Goal: Communication & Community: Share content

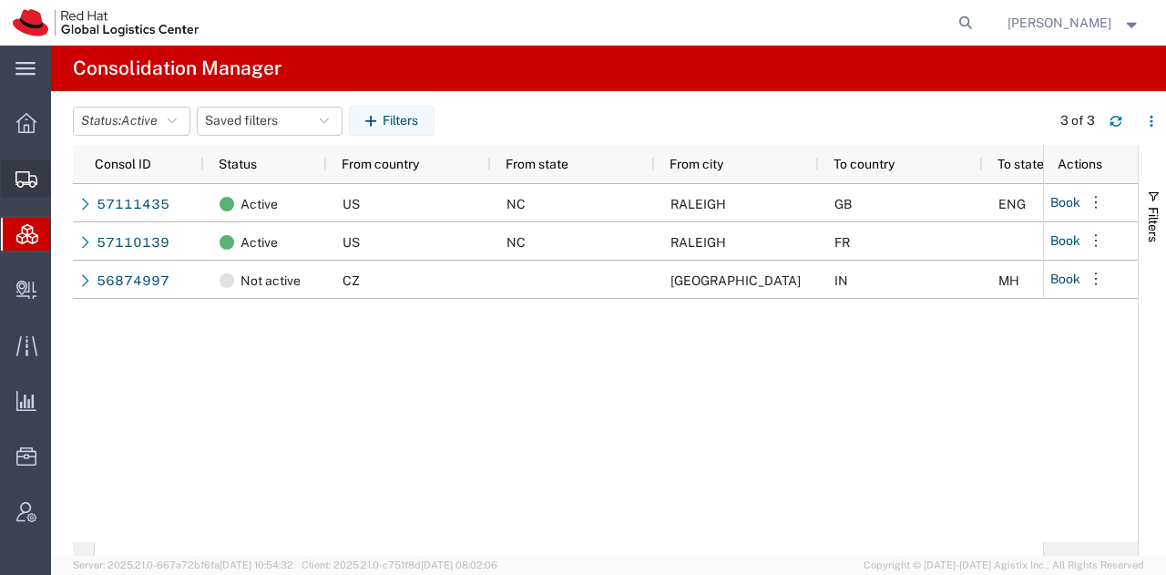
click at [0, 0] on span "Shipment Manager" at bounding box center [0, 0] width 0 height 0
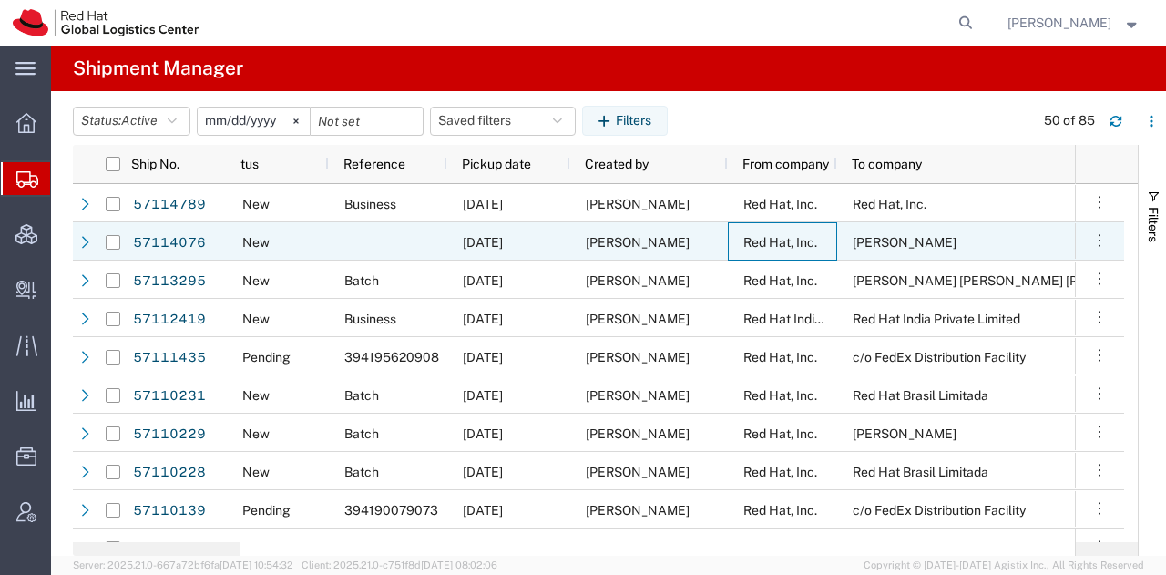
click at [807, 238] on span "Red Hat, Inc." at bounding box center [781, 242] width 74 height 15
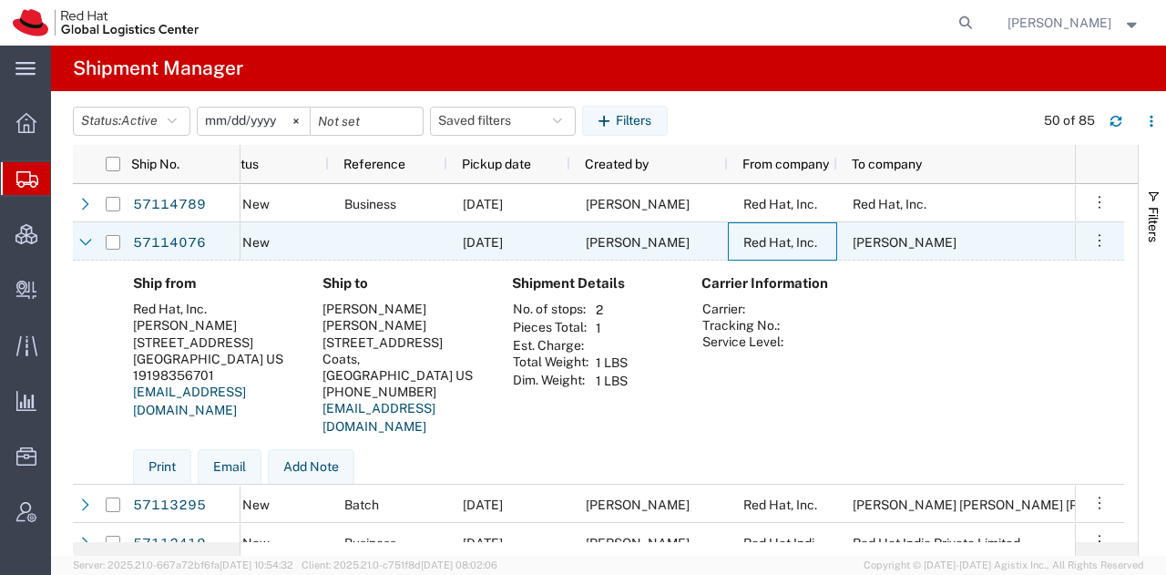
click at [807, 238] on span "Red Hat, Inc." at bounding box center [781, 242] width 74 height 15
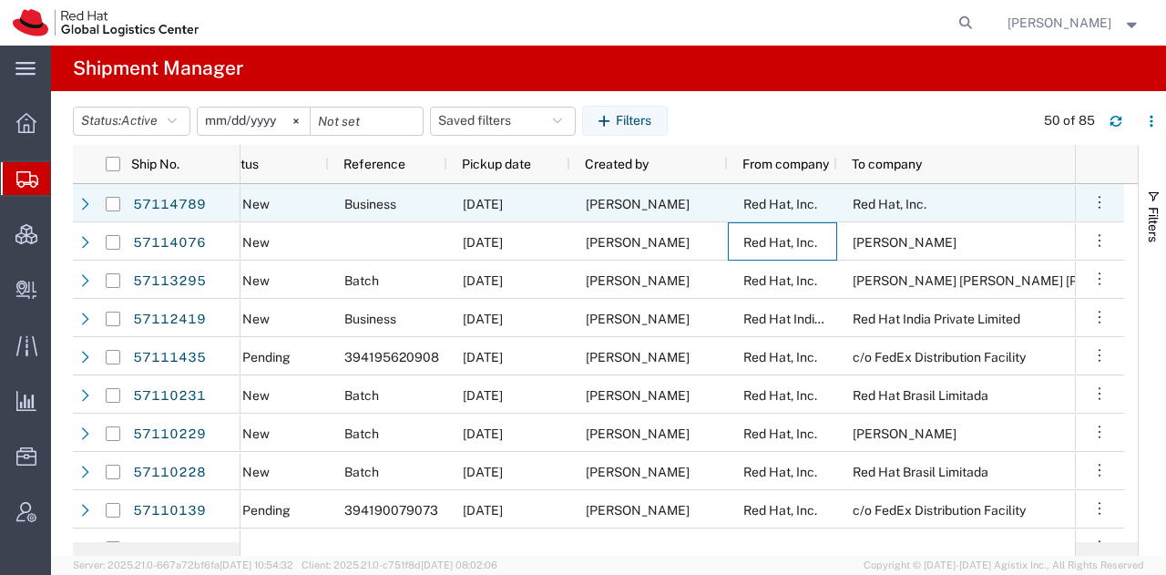
click at [772, 207] on span "Red Hat, Inc." at bounding box center [781, 204] width 74 height 15
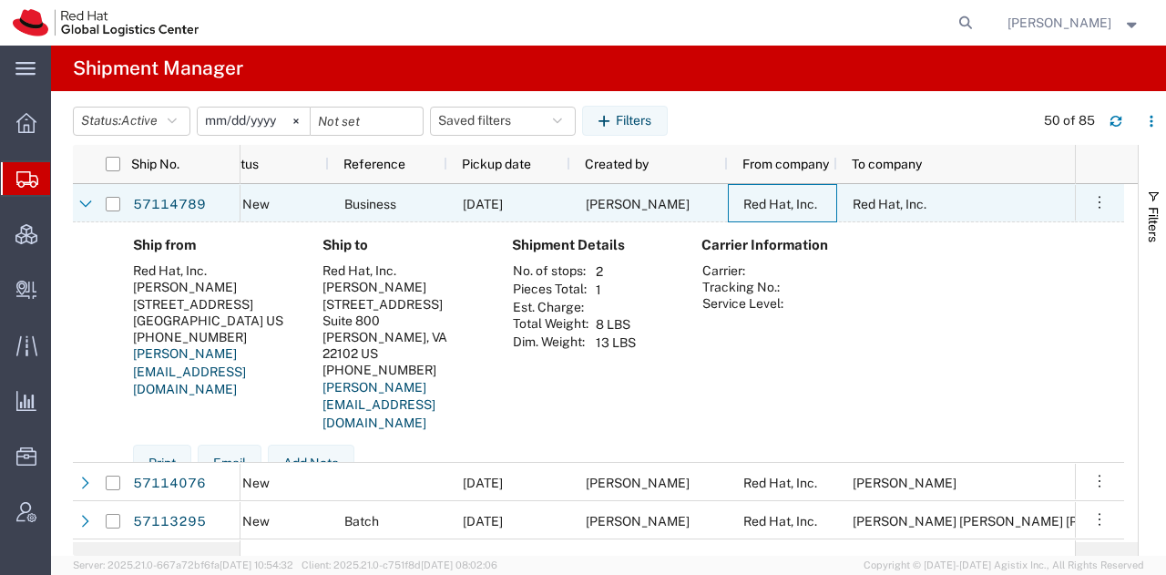
click at [772, 207] on span "Red Hat, Inc." at bounding box center [781, 204] width 74 height 15
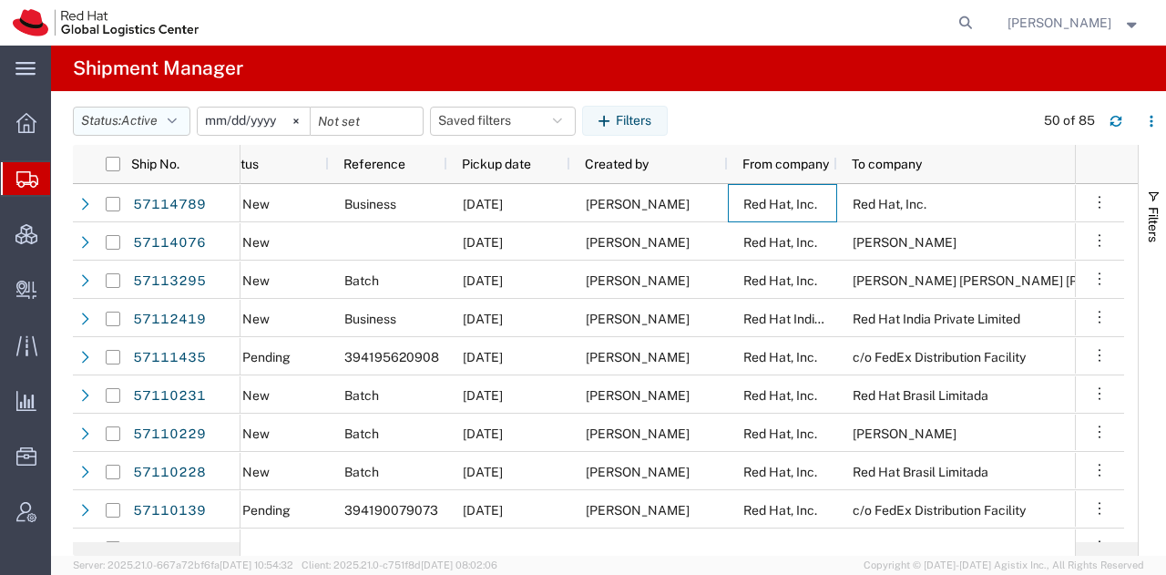
click at [177, 124] on icon "button" at bounding box center [172, 121] width 9 height 13
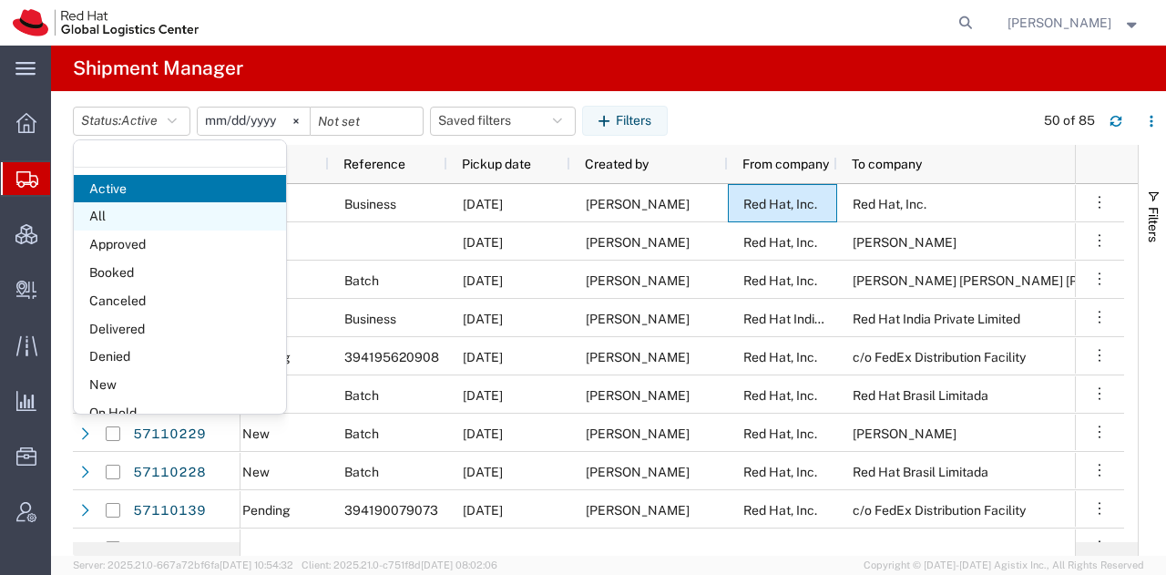
click at [131, 216] on span "All" at bounding box center [180, 216] width 212 height 28
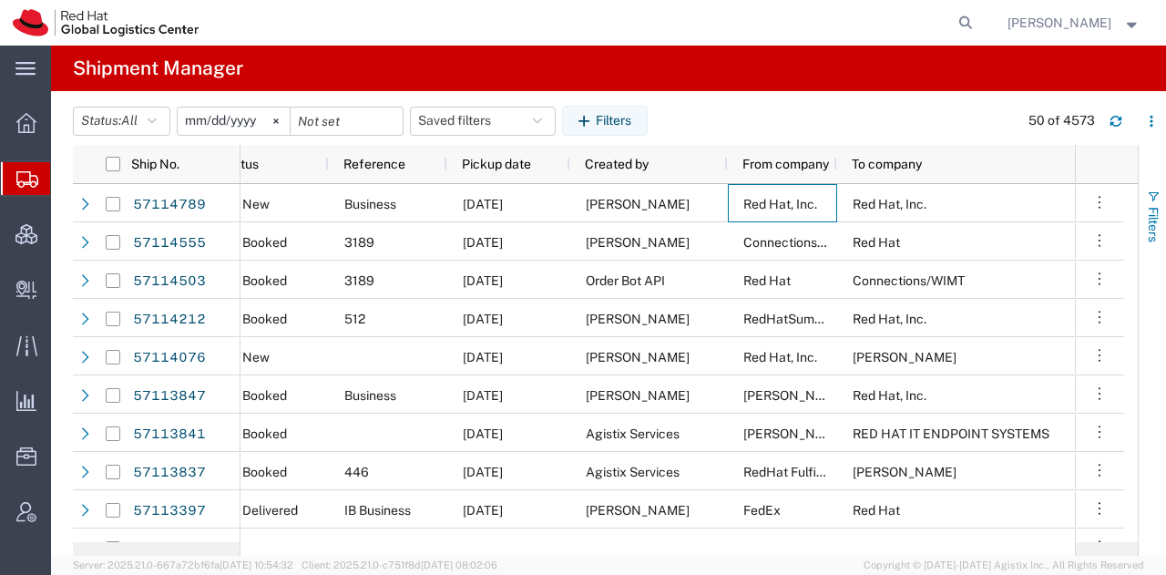
click at [1154, 220] on span "Filters" at bounding box center [1153, 225] width 15 height 36
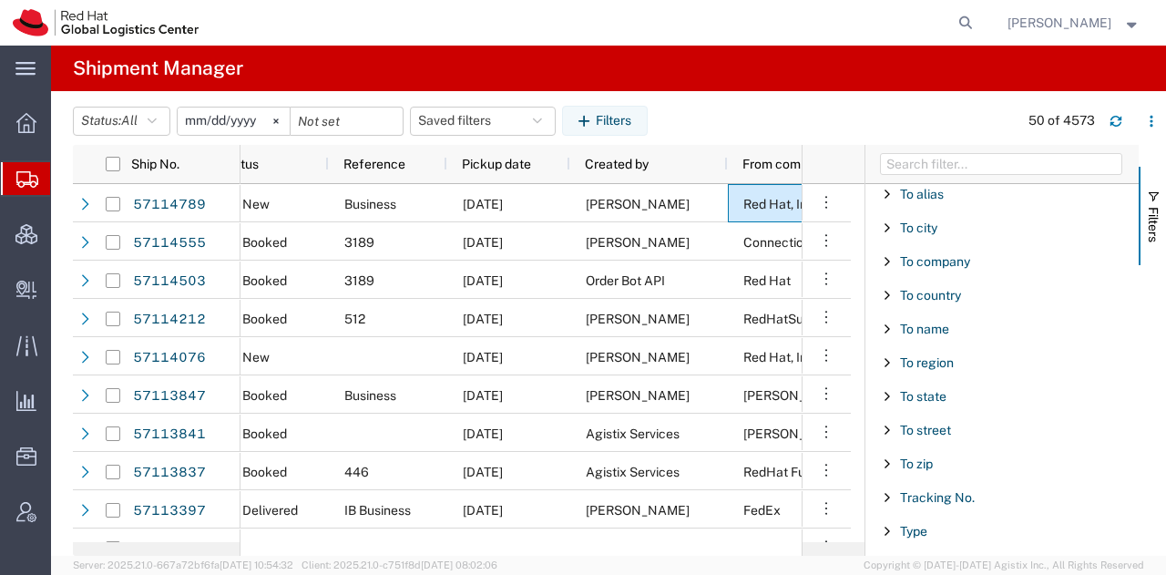
scroll to position [1831, 0]
click at [962, 487] on span "Tracking No." at bounding box center [937, 494] width 75 height 15
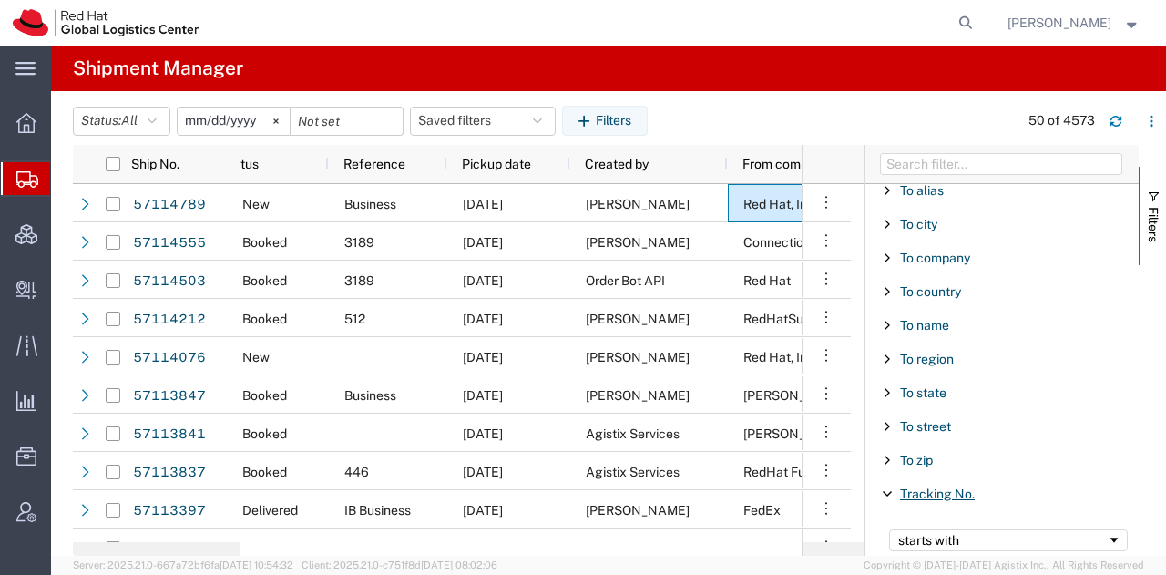
scroll to position [1833, 0]
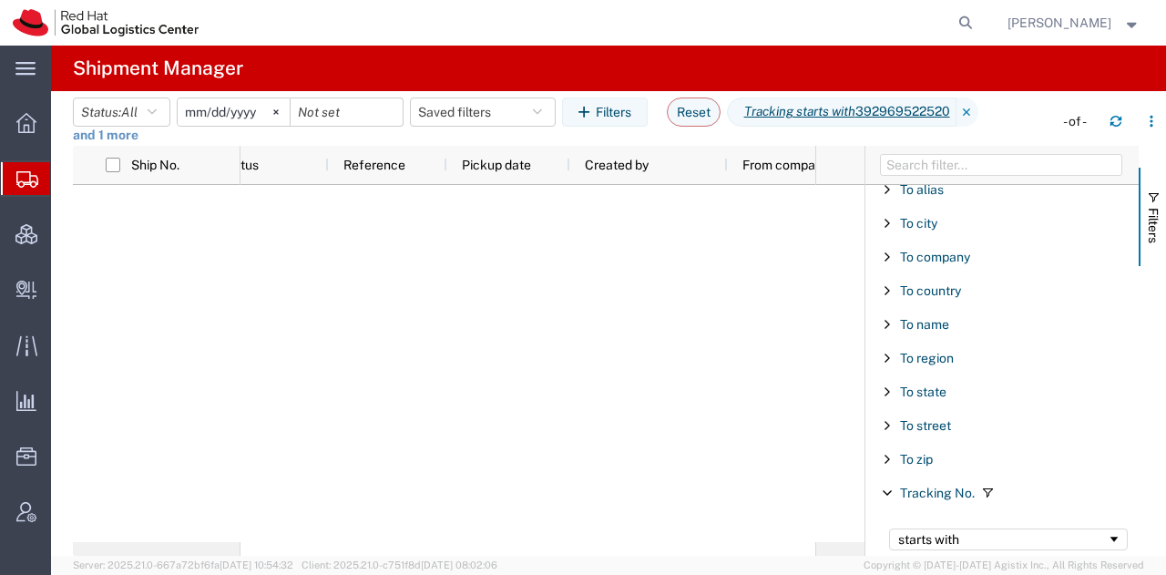
type input "392969522520"
click at [202, 107] on input "[DATE]" at bounding box center [234, 111] width 112 height 27
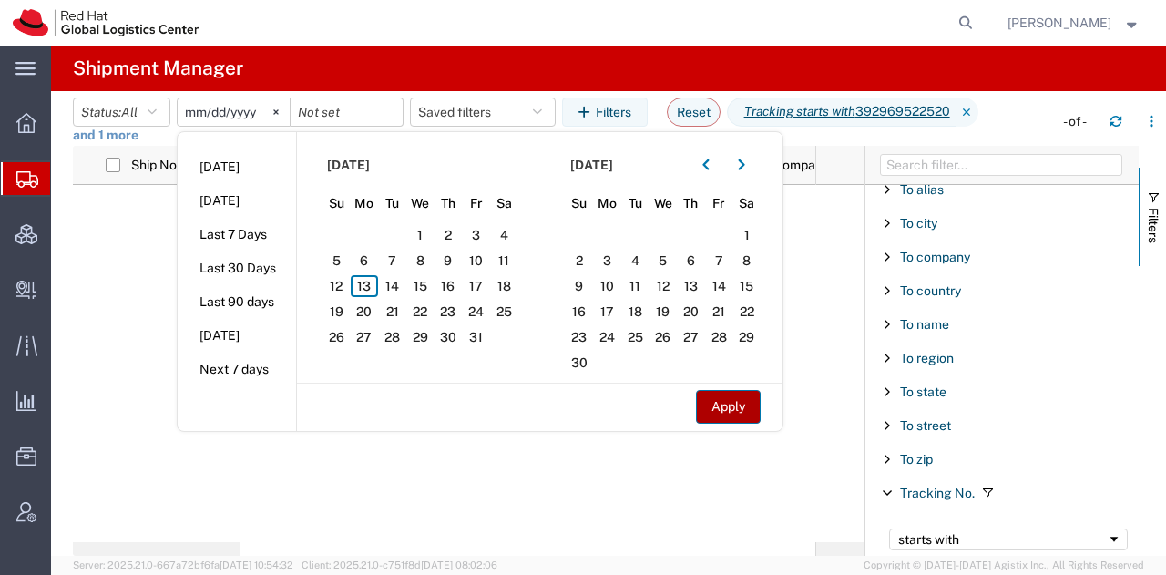
click at [722, 405] on button "Apply" at bounding box center [728, 407] width 65 height 34
type input "[DATE]"
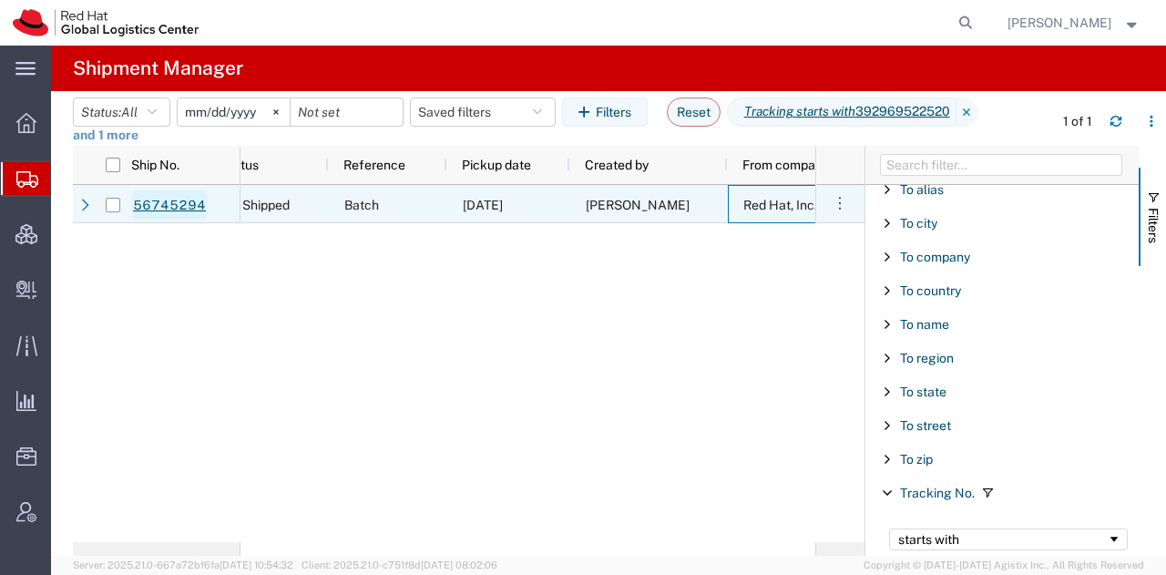
click at [144, 205] on link "56745294" at bounding box center [169, 204] width 75 height 29
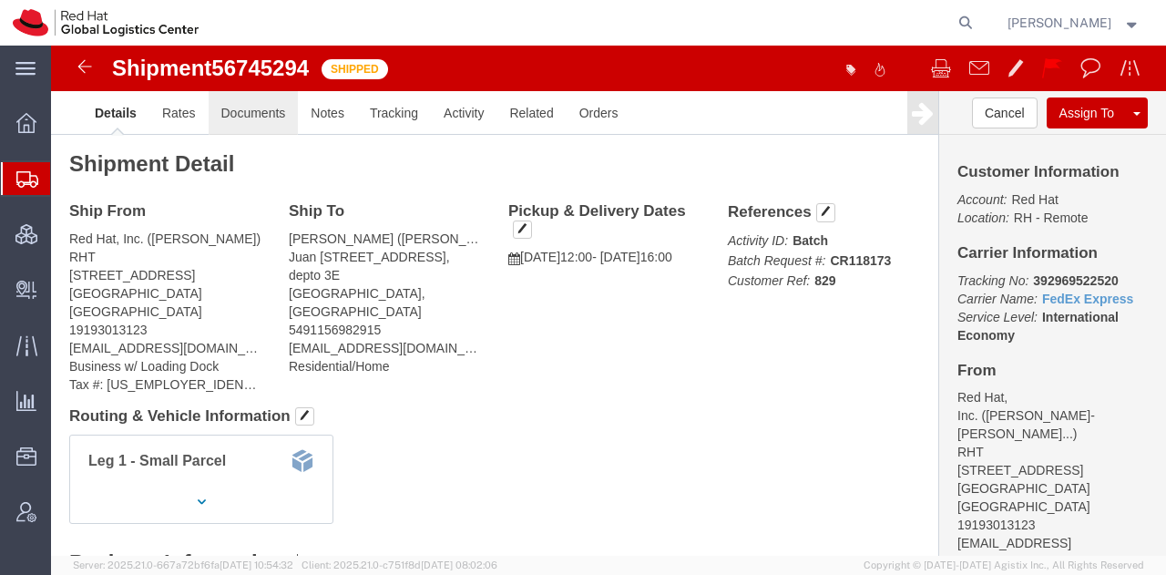
click link "Documents"
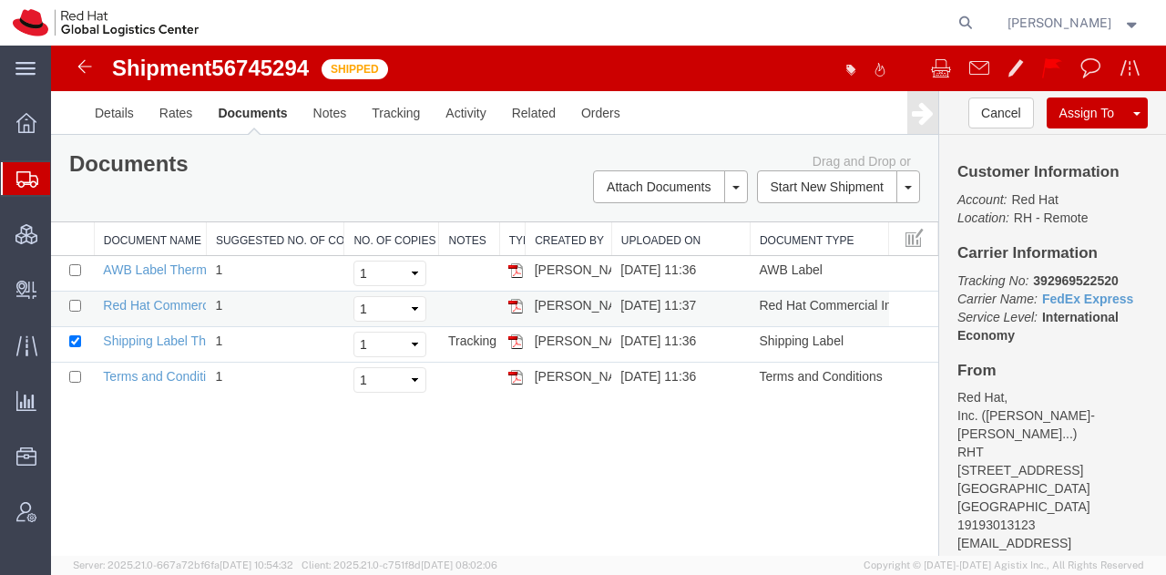
click at [510, 301] on img at bounding box center [515, 306] width 15 height 15
click at [74, 305] on input "checkbox" at bounding box center [75, 306] width 12 height 12
checkbox input "true"
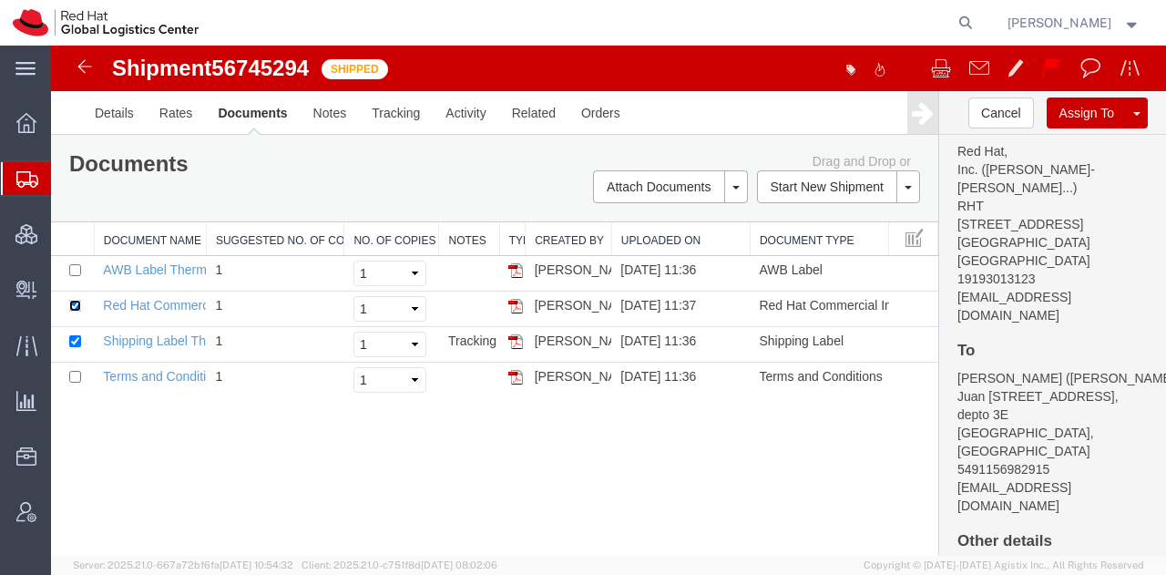
scroll to position [246, 0]
drag, startPoint x: 1065, startPoint y: 451, endPoint x: 946, endPoint y: 451, distance: 119.4
click at [958, 451] on address "[PERSON_NAME] ([PERSON_NAME]) [PERSON_NAME][STREET_ADDRESS][PERSON_NAME] 549115…" at bounding box center [1053, 442] width 190 height 146
copy address "[EMAIL_ADDRESS][DOMAIN_NAME]"
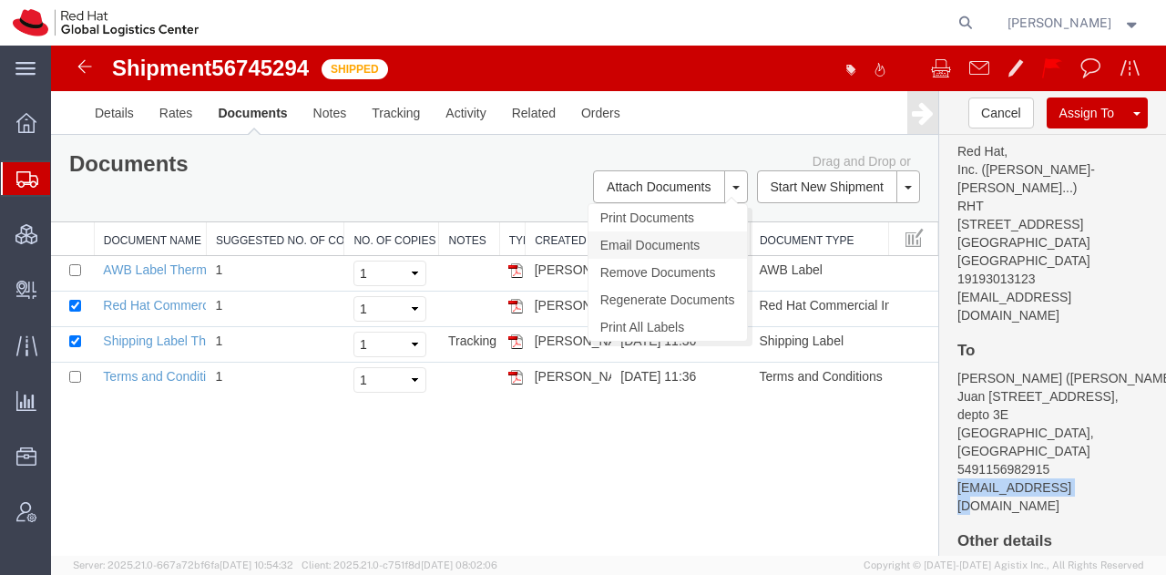
click at [636, 249] on link "Email Documents" at bounding box center [668, 244] width 159 height 27
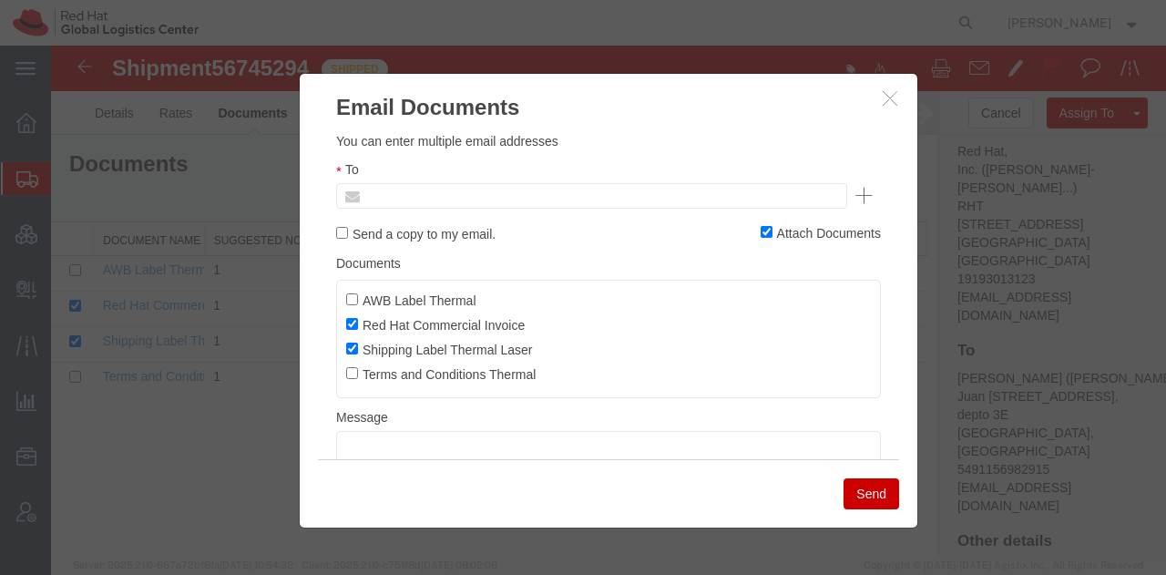
click at [532, 204] on input "text" at bounding box center [468, 196] width 213 height 24
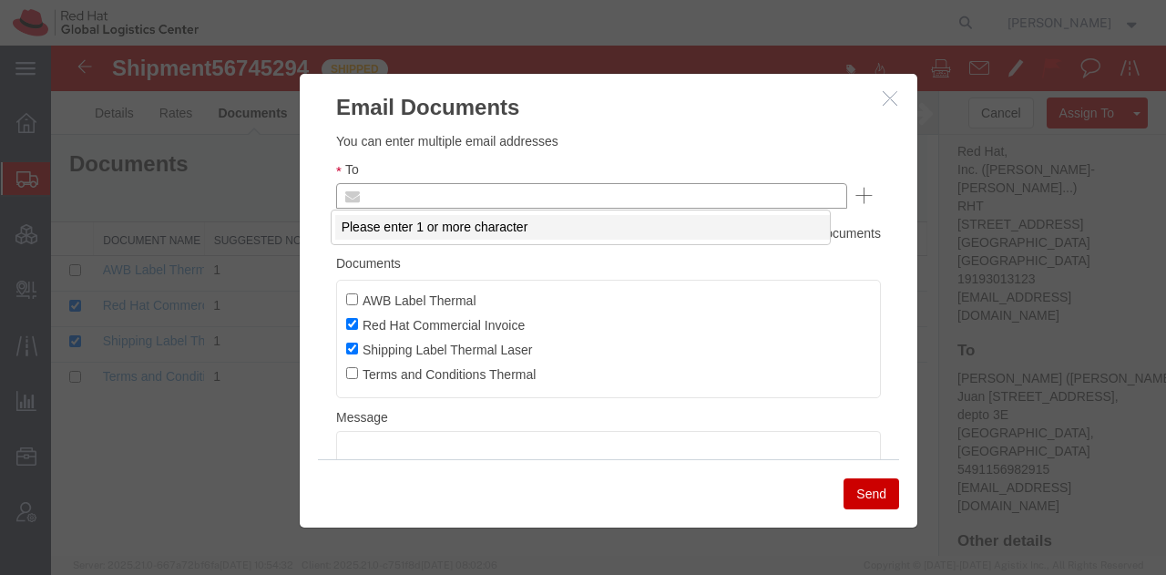
paste input "[EMAIL_ADDRESS][DOMAIN_NAME]"
type input "[EMAIL_ADDRESS][DOMAIN_NAME]"
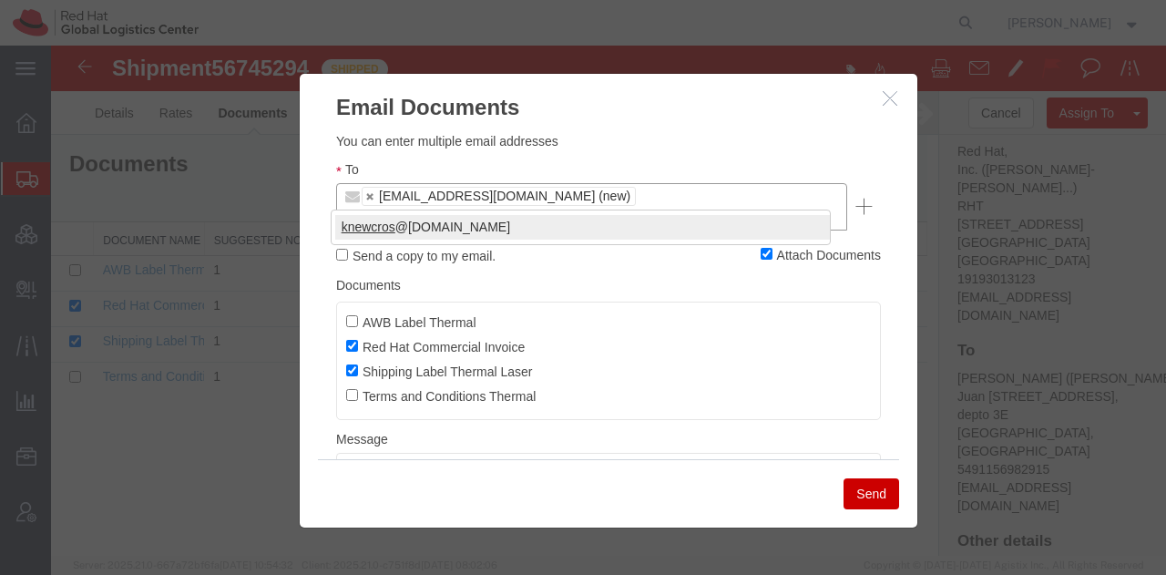
type input "knewcros"
type input "[EMAIL_ADDRESS][DOMAIN_NAME],[EMAIL_ADDRESS][DOMAIN_NAME]"
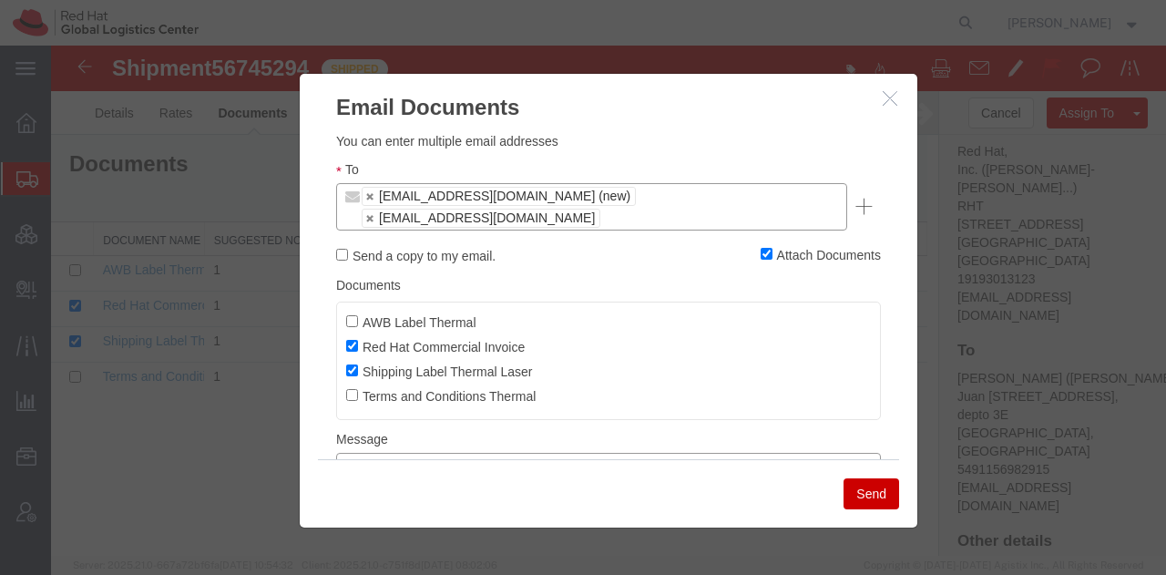
click at [390, 453] on textarea at bounding box center [608, 484] width 545 height 62
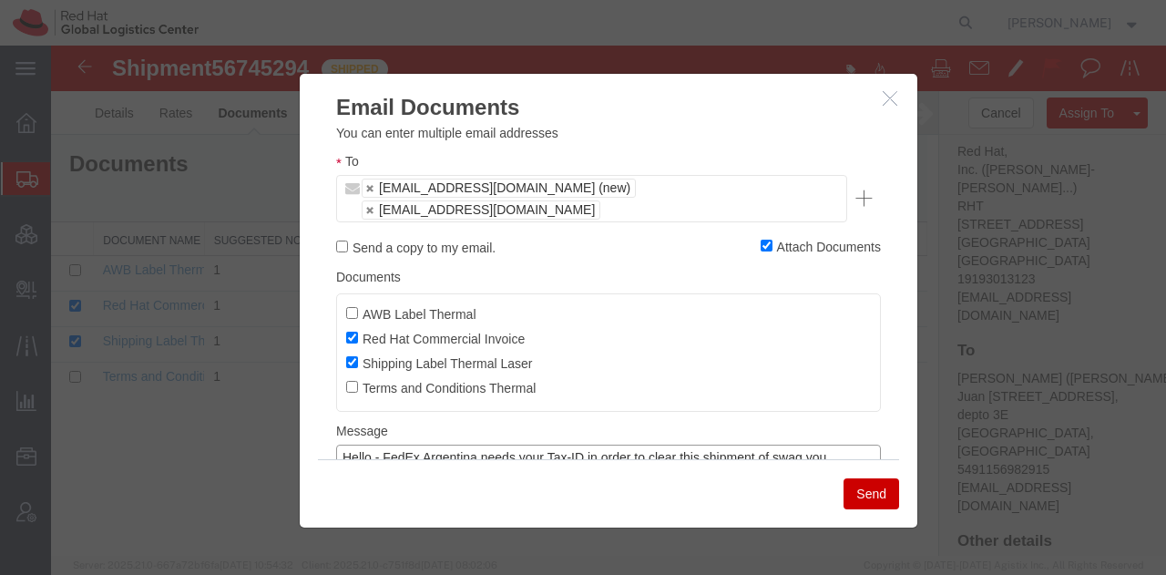
paste textarea "[EMAIL_ADDRESS][DOMAIN_NAME]."
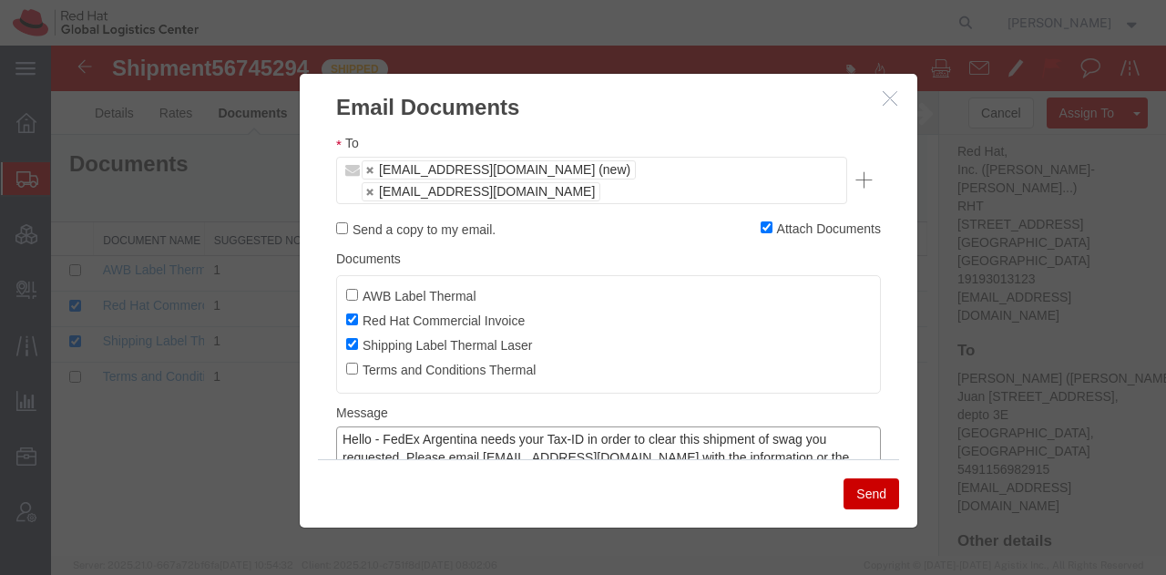
type textarea "Hello - FedEx Argentina needs your Tax-ID in order to clear this shipment of sw…"
click at [864, 504] on button "Send" at bounding box center [872, 493] width 56 height 31
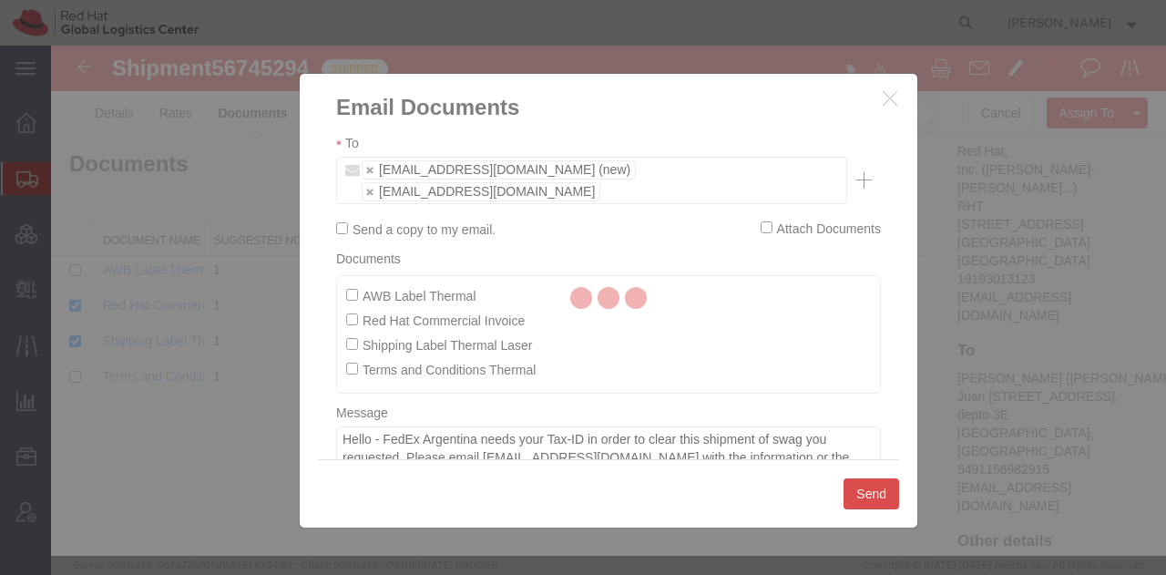
checkbox input "false"
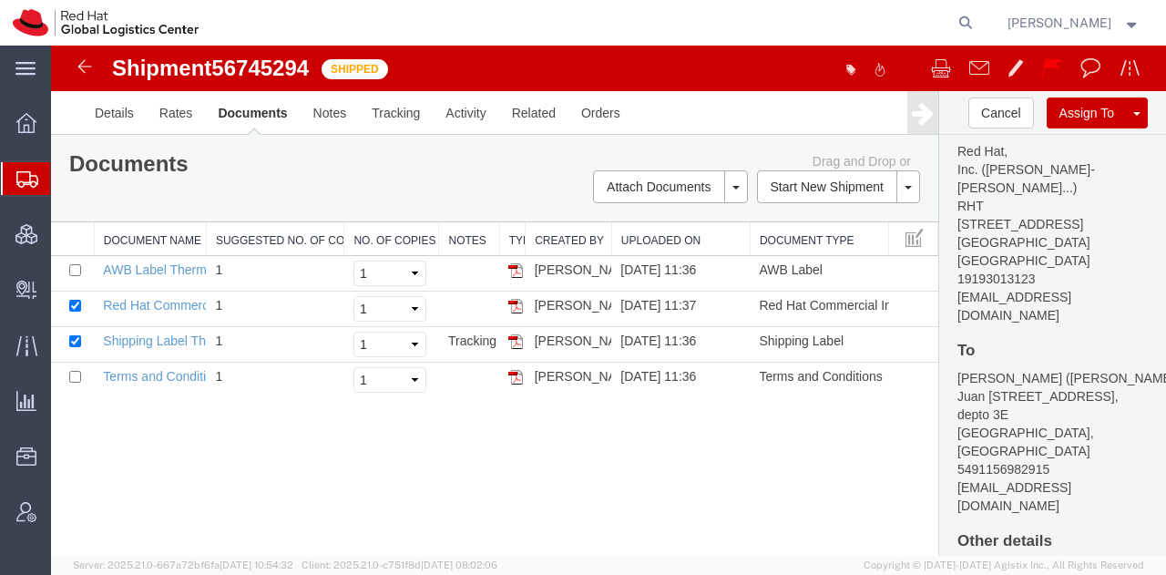
scroll to position [0, 0]
